Goal: Task Accomplishment & Management: Complete application form

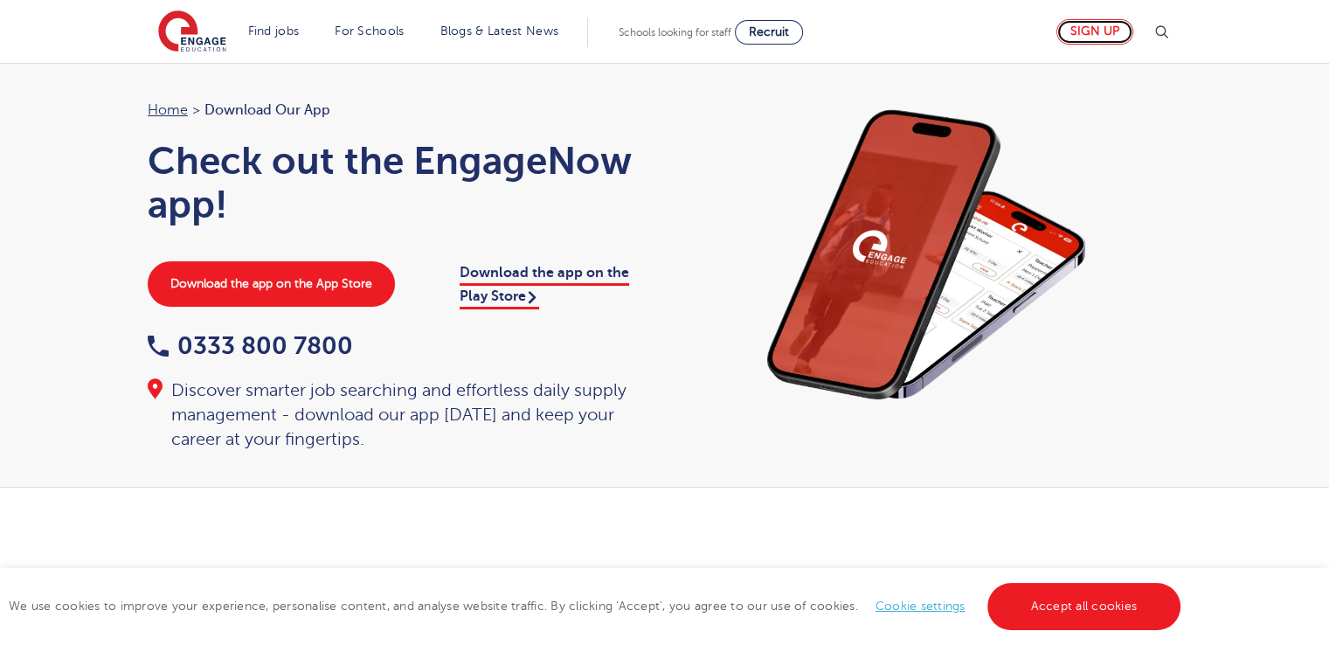
click at [1101, 32] on link "Sign up" at bounding box center [1094, 31] width 77 height 25
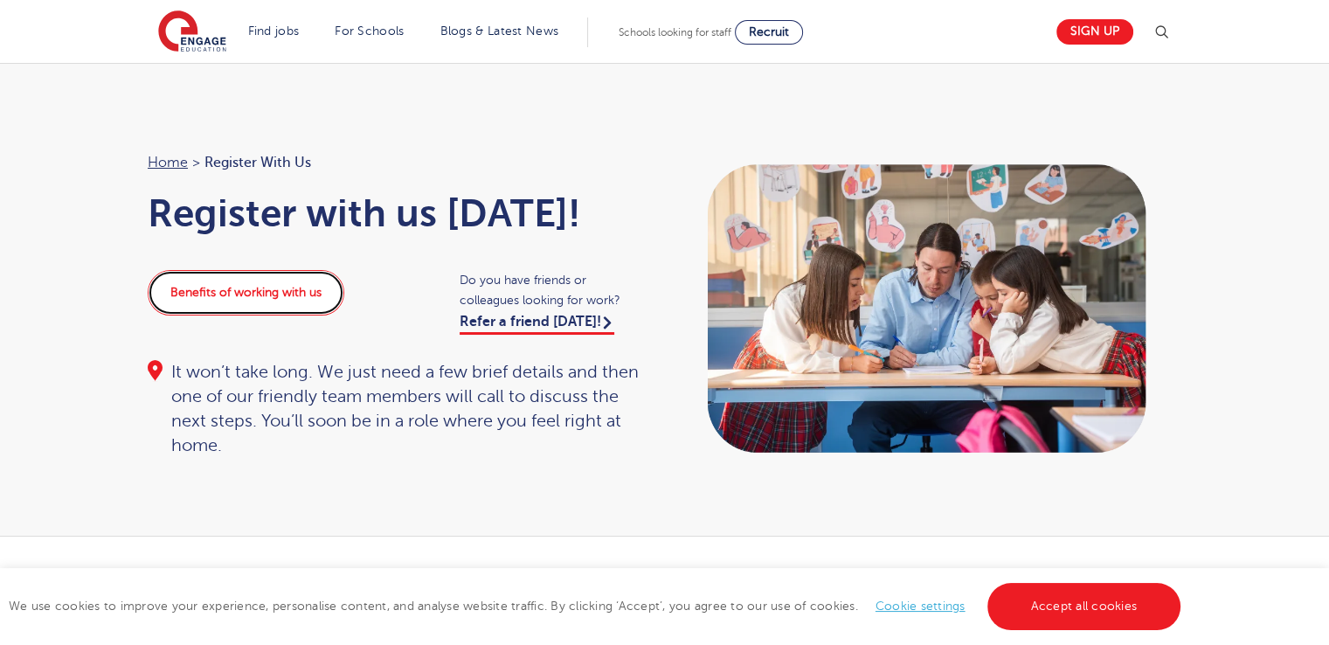
click at [280, 291] on link "Benefits of working with us" at bounding box center [246, 292] width 197 height 45
click at [282, 297] on link "Benefits of working with us" at bounding box center [246, 292] width 197 height 45
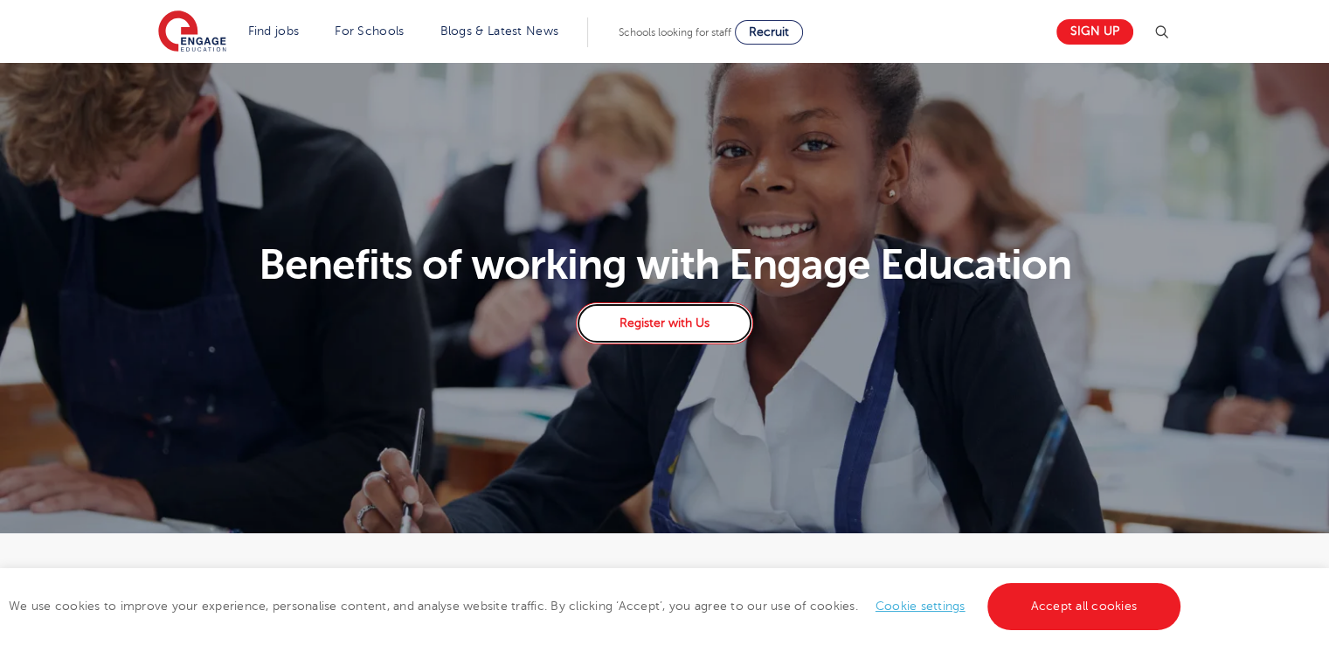
click at [680, 333] on link "Register with Us" at bounding box center [664, 323] width 176 height 42
